Goal: Check status: Check status

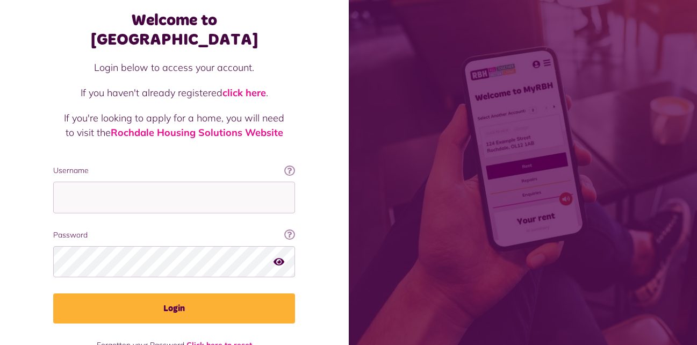
scroll to position [54, 0]
type input "**********"
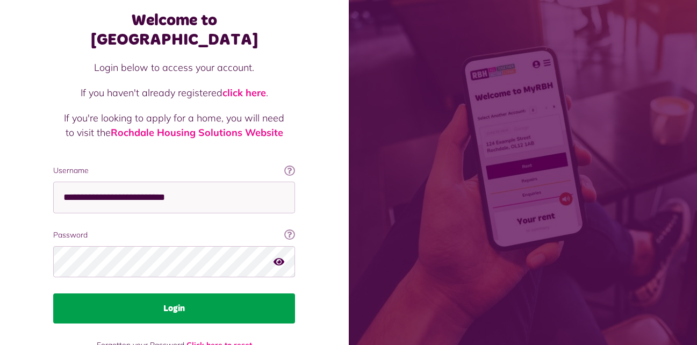
click at [128, 293] on button "Login" at bounding box center [174, 308] width 242 height 30
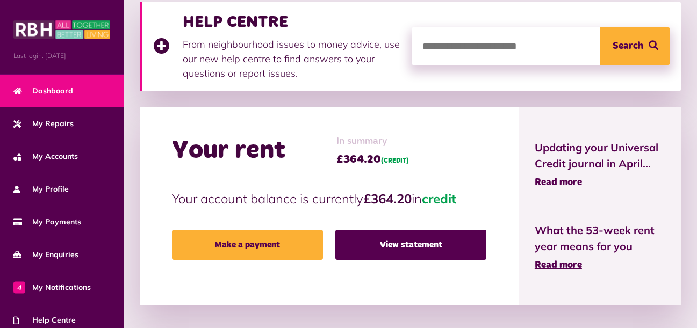
scroll to position [161, 0]
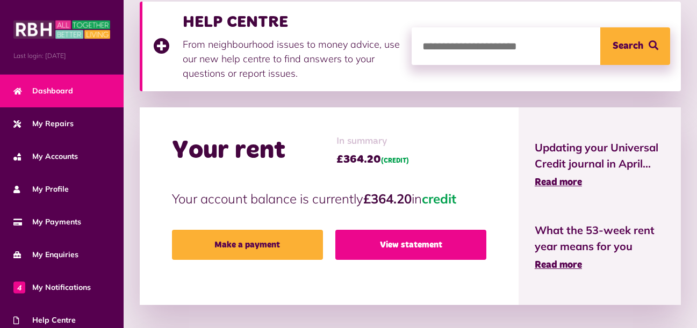
click at [387, 249] on link "View statement" at bounding box center [410, 245] width 151 height 30
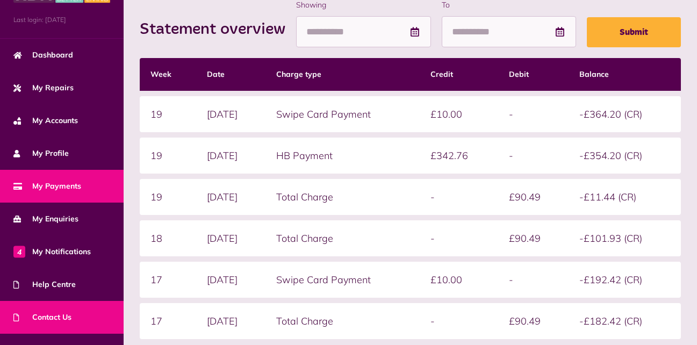
scroll to position [90, 0]
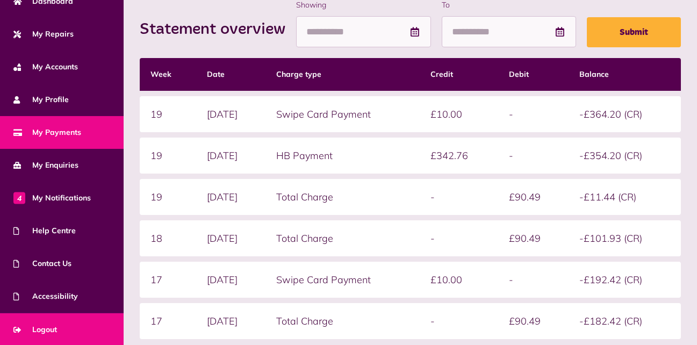
click at [49, 328] on span "Logout" at bounding box center [35, 329] width 44 height 11
